Goal: Task Accomplishment & Management: Use online tool/utility

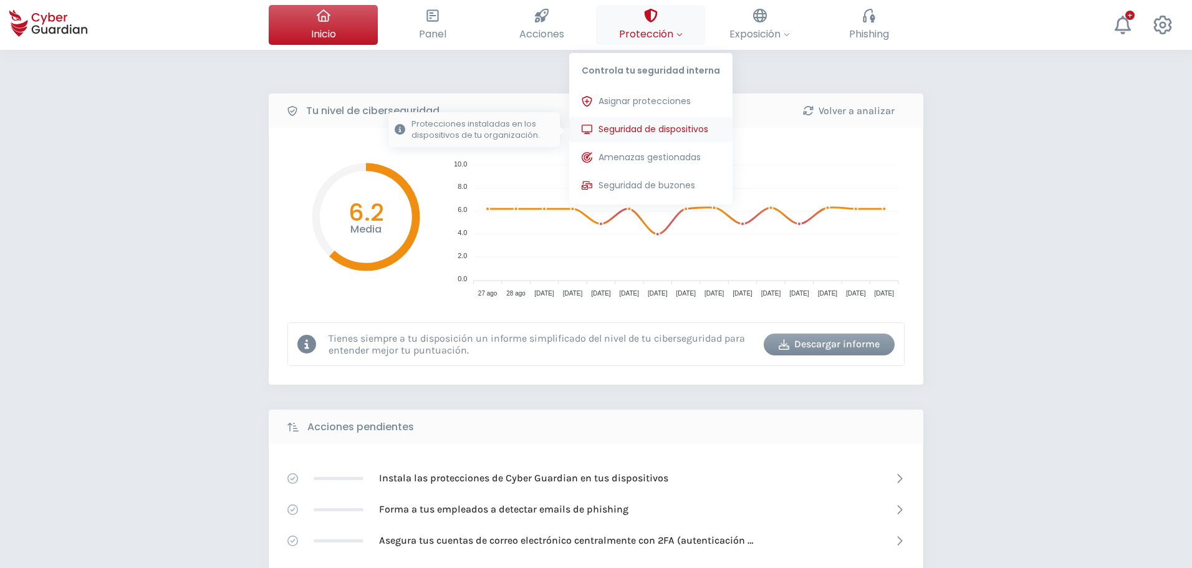
click at [640, 127] on span "Seguridad de dispositivos" at bounding box center [653, 129] width 110 height 13
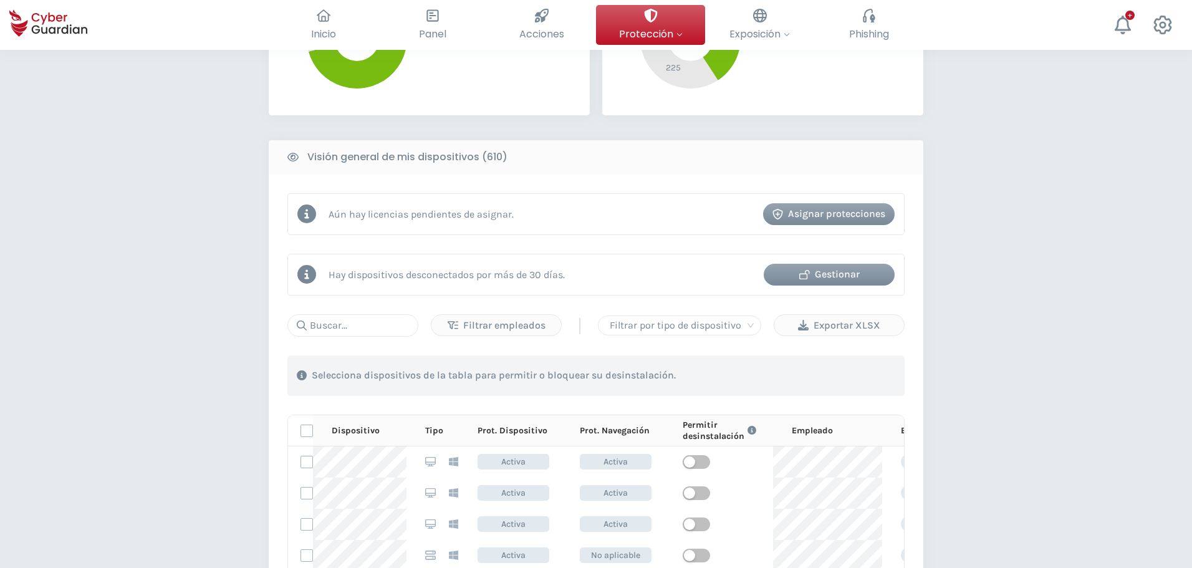
scroll to position [561, 0]
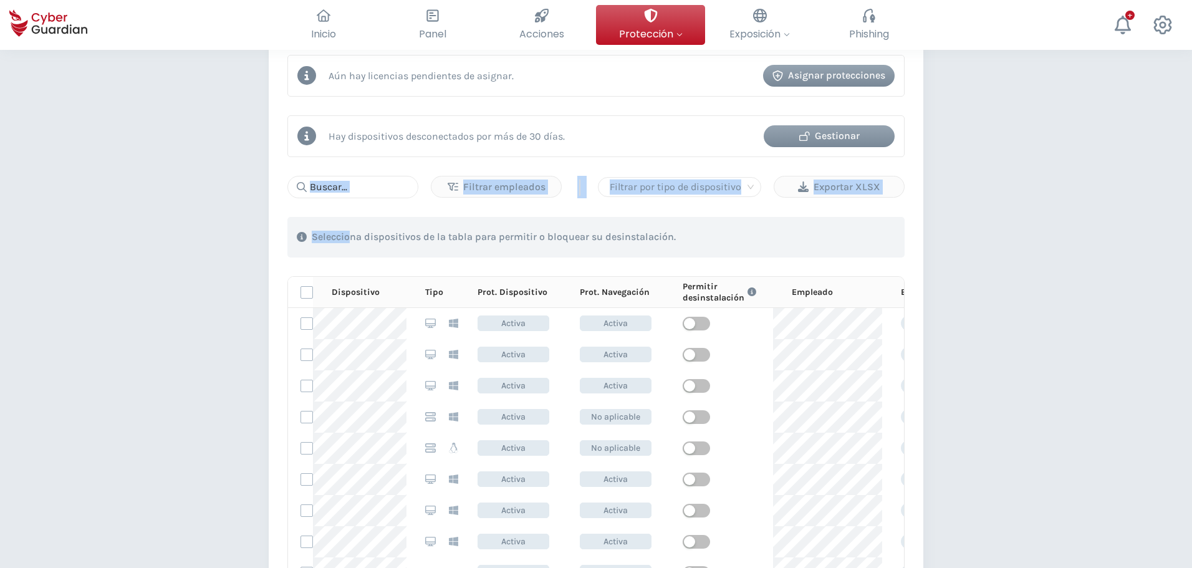
drag, startPoint x: 348, startPoint y: 205, endPoint x: 347, endPoint y: 193, distance: 12.6
click at [347, 193] on div "Filtrar empleados | Filtrar por tipo de dispositivo Exportar XLSX 1 . Con las e…" at bounding box center [595, 398] width 617 height 444
click at [347, 191] on input "text" at bounding box center [352, 187] width 131 height 22
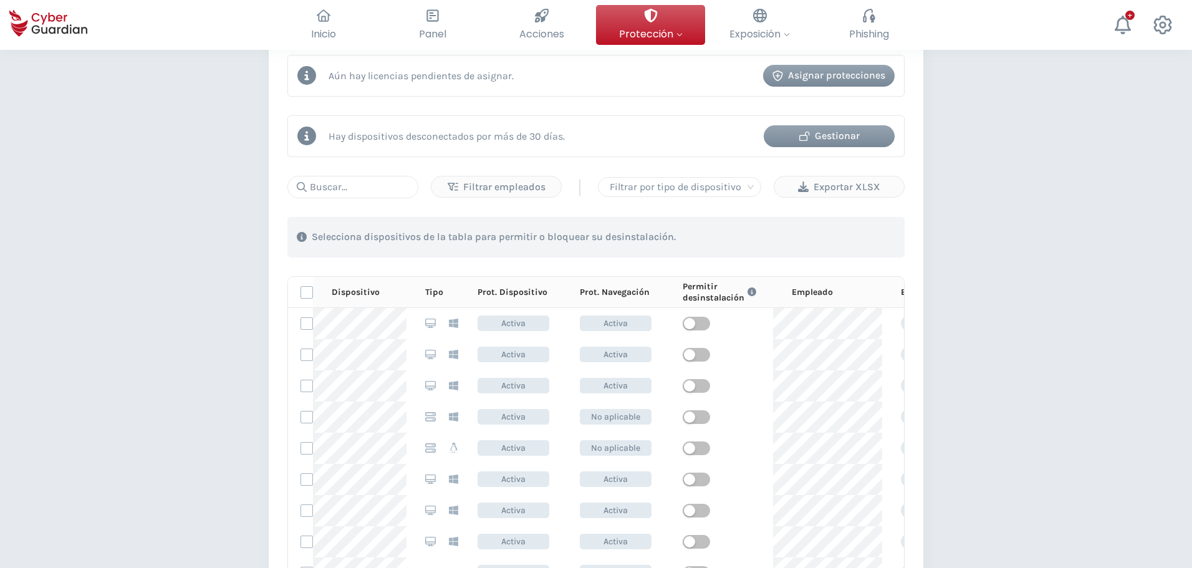
drag, startPoint x: 392, startPoint y: 170, endPoint x: 385, endPoint y: 174, distance: 8.1
click at [392, 170] on div "Aún hay licencias pendientes de asignar. Asignar protecciones Hay dispositivos …" at bounding box center [596, 337] width 655 height 603
click at [358, 186] on input "text" at bounding box center [352, 187] width 131 height 22
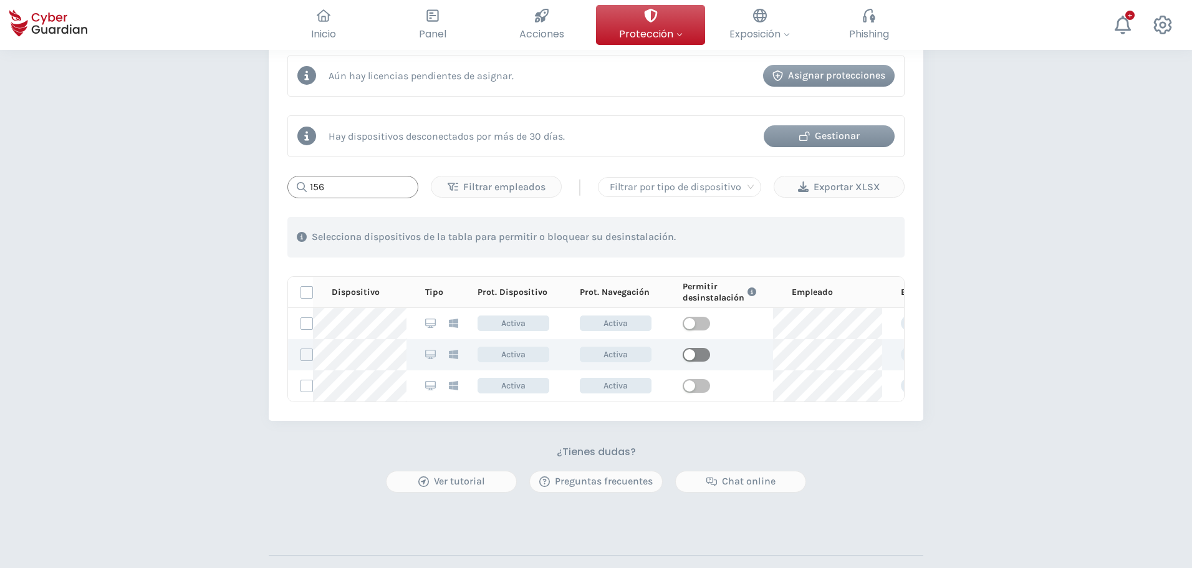
type input "156"
click at [702, 353] on span "button" at bounding box center [696, 355] width 27 height 14
